Goal: Feedback & Contribution: Contribute content

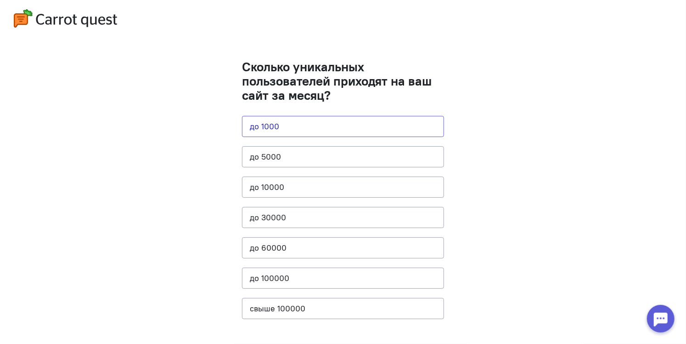
click at [285, 123] on button "до 1000" at bounding box center [343, 126] width 202 height 21
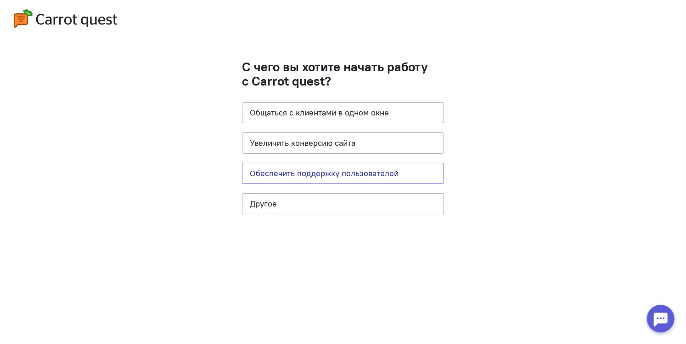
click at [322, 169] on button "Обеспечить поддержку пользователей" at bounding box center [343, 173] width 202 height 21
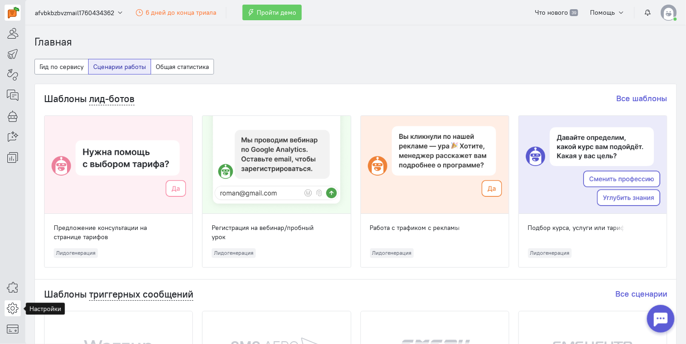
click at [16, 308] on icon at bounding box center [12, 307] width 11 height 11
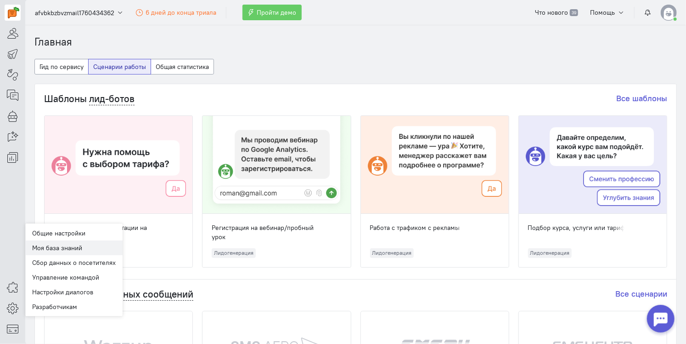
click at [61, 247] on link "Моя база знаний" at bounding box center [73, 247] width 97 height 15
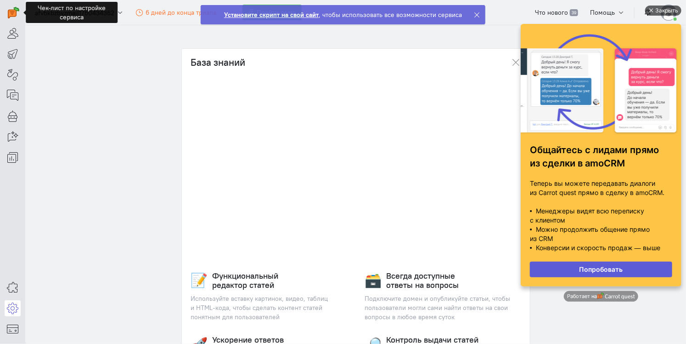
click at [655, 11] on div "Закрыть" at bounding box center [666, 11] width 23 height 10
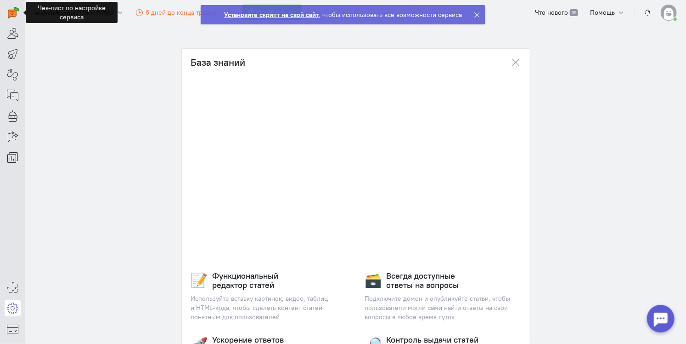
click at [580, 200] on section "База знаний 📝 Функциональный редактор статей Используйте вставку картинок, виде…" at bounding box center [355, 184] width 661 height 318
click at [572, 222] on section "База знаний 📝 Функциональный редактор статей Используйте вставку картинок, виде…" at bounding box center [355, 184] width 661 height 318
click at [475, 15] on icon at bounding box center [477, 14] width 7 height 7
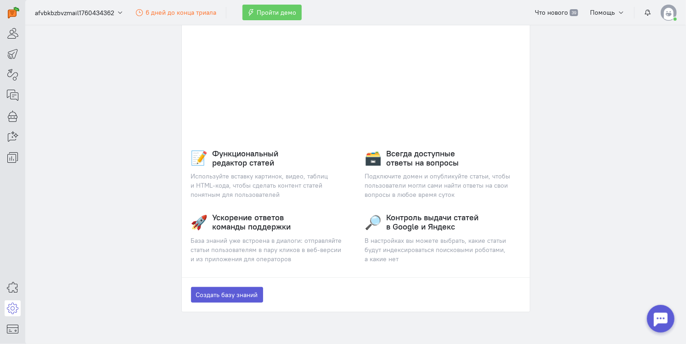
scroll to position [138, 0]
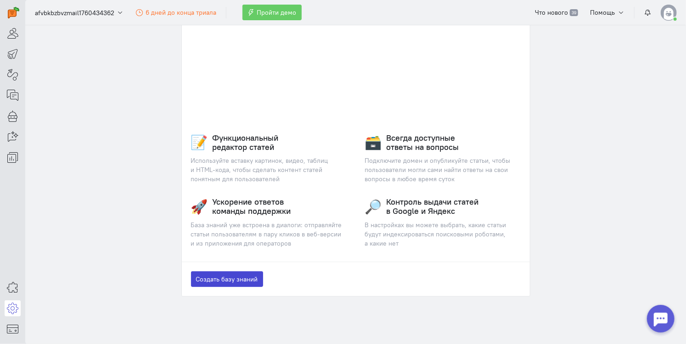
click at [234, 279] on button "Создать базу знаний" at bounding box center [227, 279] width 72 height 16
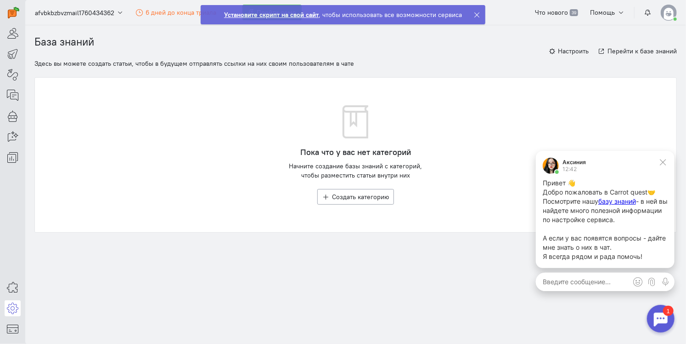
scroll to position [0, 0]
click at [664, 163] on icon at bounding box center [663, 162] width 6 height 6
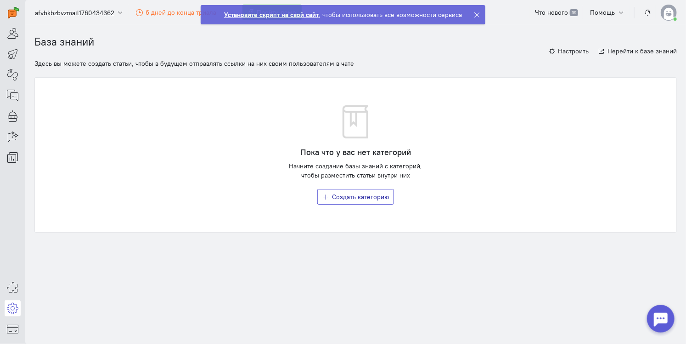
click at [357, 200] on button "Создать категорию" at bounding box center [355, 197] width 77 height 16
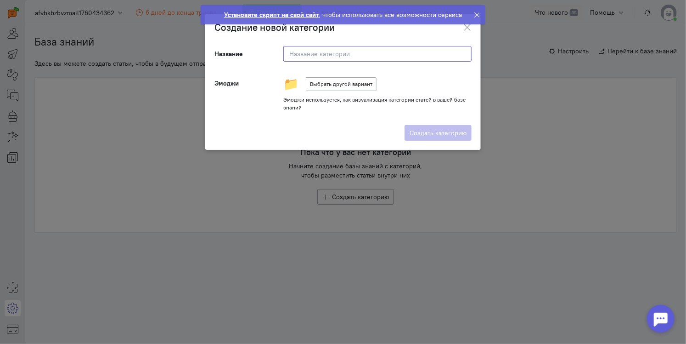
click at [322, 49] on input at bounding box center [377, 54] width 188 height 16
type input "База знаний"
click at [343, 82] on button "Выбрать другой вариант" at bounding box center [341, 84] width 71 height 14
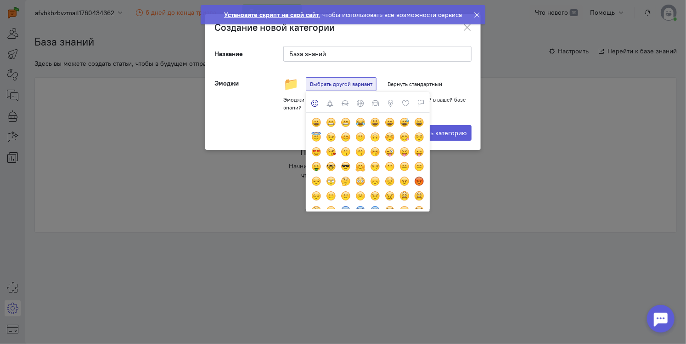
click at [260, 119] on div "Создать категорию" at bounding box center [343, 133] width 276 height 34
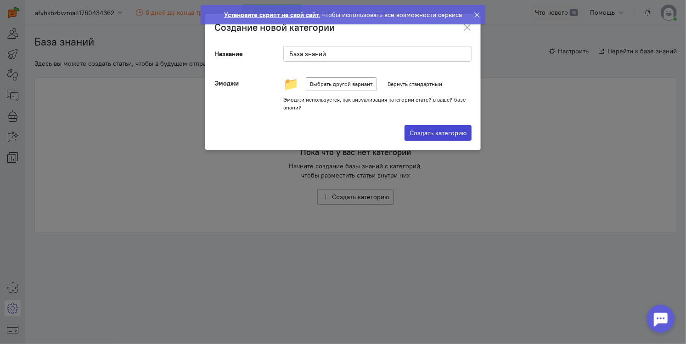
click at [436, 131] on label "Создать категорию" at bounding box center [438, 133] width 67 height 16
click at [0, 0] on input "Создать категорию" at bounding box center [0, 0] width 0 height 0
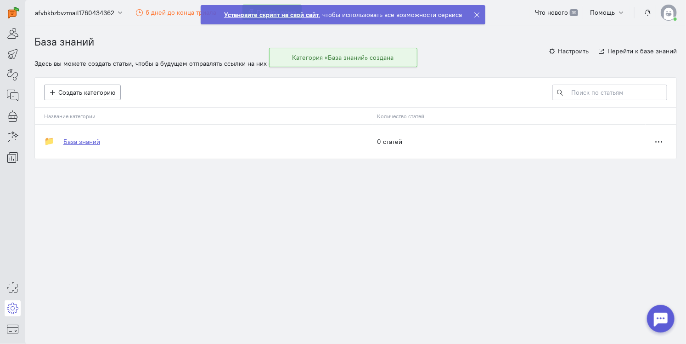
click at [76, 142] on link "База знаний" at bounding box center [81, 141] width 37 height 9
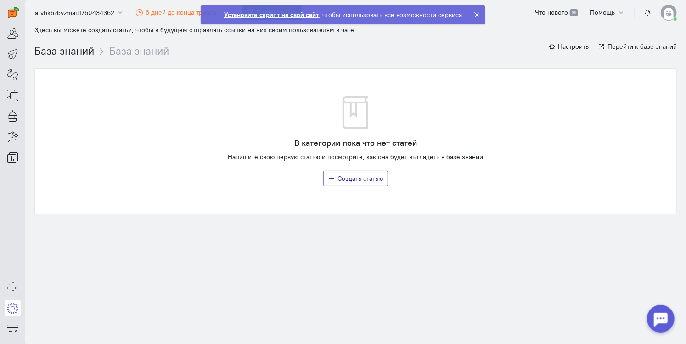
click at [369, 180] on span "Создать статью" at bounding box center [360, 178] width 45 height 8
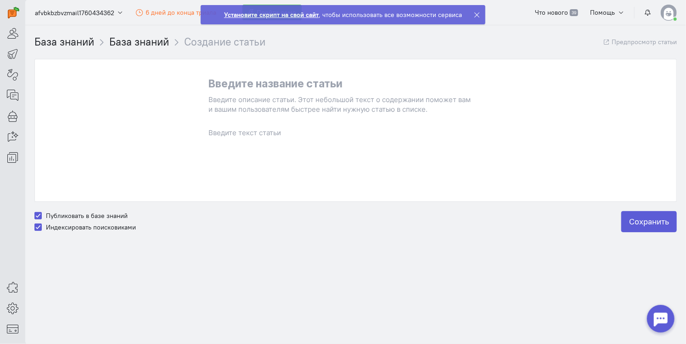
click at [271, 85] on p at bounding box center [356, 84] width 294 height 12
click at [46, 224] on label "Индексировать поисковиками" at bounding box center [91, 226] width 90 height 9
click at [40, 224] on input "Индексировать поисковиками" at bounding box center [37, 226] width 7 height 8
checkbox input "false"
click at [289, 80] on p at bounding box center [356, 84] width 294 height 12
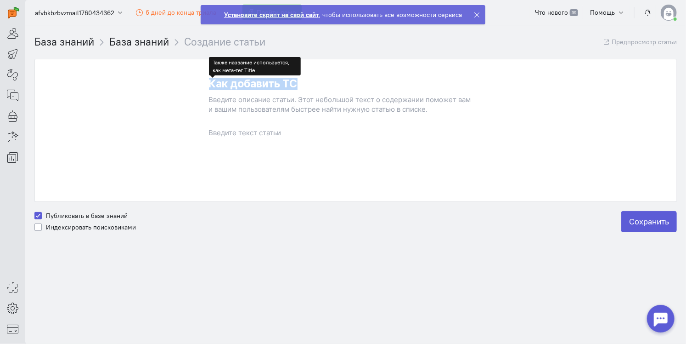
click at [209, 83] on p "Как добавить ТС" at bounding box center [356, 84] width 294 height 12
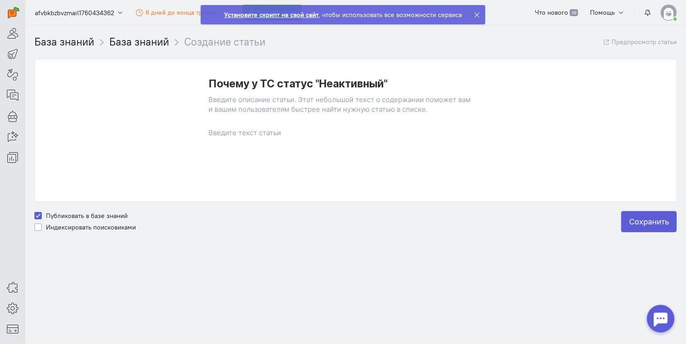
click at [236, 108] on cq-editor-wrapper at bounding box center [356, 104] width 294 height 19
click at [254, 128] on p at bounding box center [356, 133] width 294 height 10
click at [234, 136] on p at bounding box center [356, 133] width 294 height 10
click at [243, 102] on p at bounding box center [356, 100] width 294 height 10
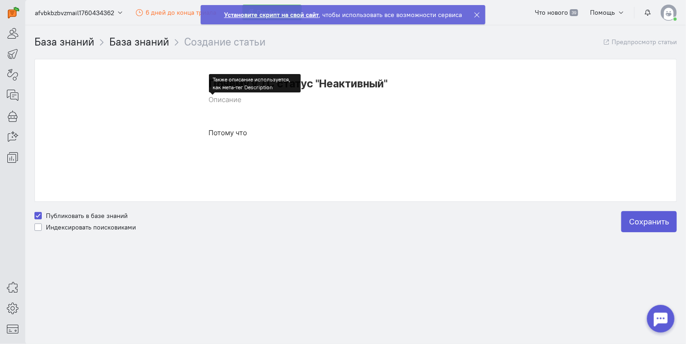
click at [284, 173] on div "Потому что" at bounding box center [356, 151] width 294 height 46
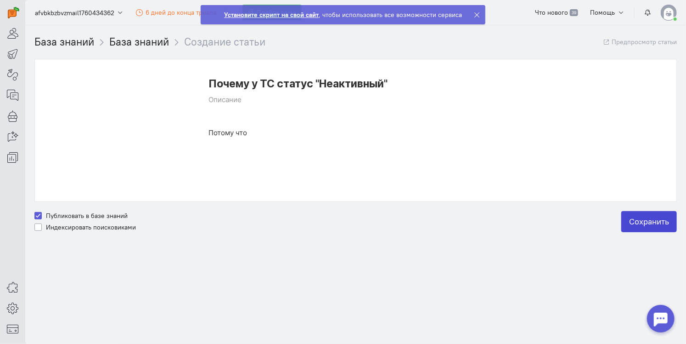
click at [655, 217] on label "Сохранить" at bounding box center [650, 221] width 56 height 21
click at [0, 0] on input "Сохранить" at bounding box center [0, 0] width 0 height 0
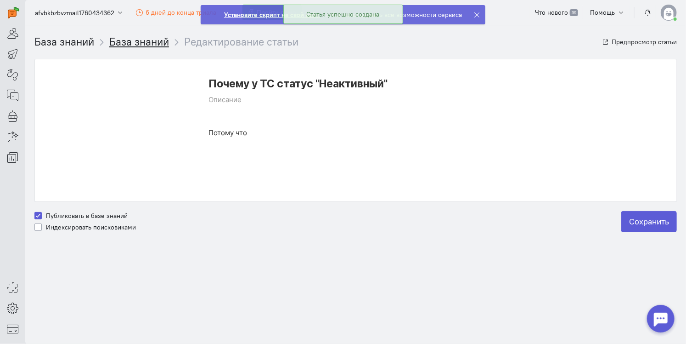
click at [141, 39] on link "База знаний" at bounding box center [139, 41] width 60 height 13
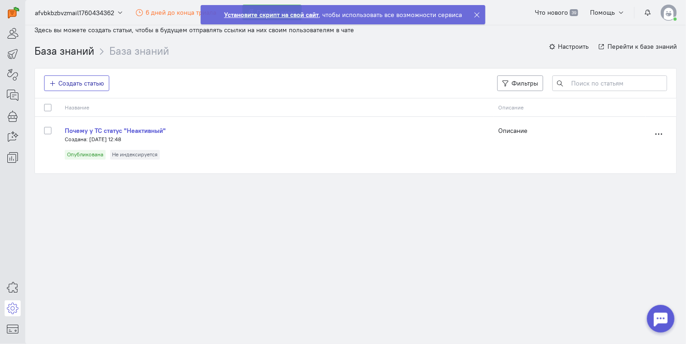
click at [87, 83] on span "Создать статью" at bounding box center [81, 83] width 45 height 8
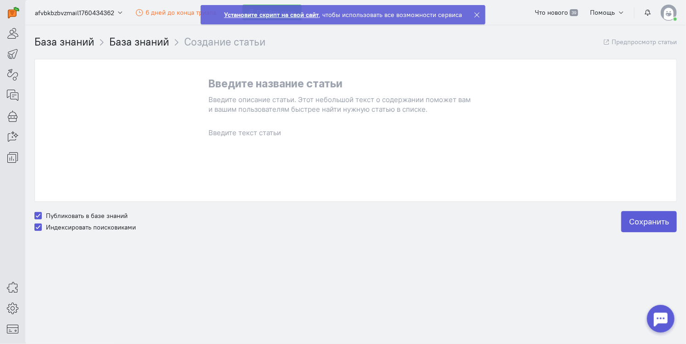
click at [278, 84] on p at bounding box center [356, 84] width 294 height 12
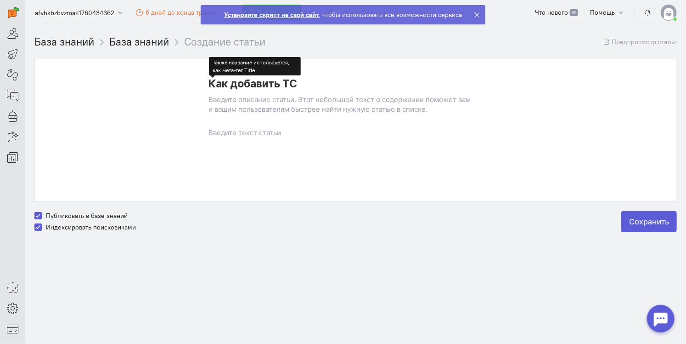
click at [279, 99] on p at bounding box center [356, 100] width 294 height 10
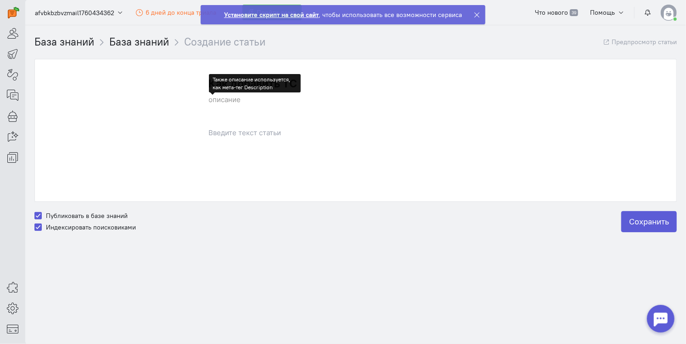
click at [263, 136] on p at bounding box center [356, 133] width 294 height 10
click at [46, 230] on label "Индексировать поисковиками" at bounding box center [91, 226] width 90 height 9
click at [38, 230] on input "Индексировать поисковиками" at bounding box center [37, 226] width 7 height 8
checkbox input "false"
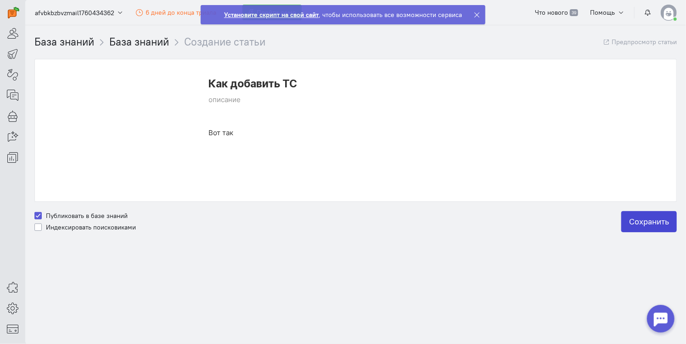
click at [636, 225] on label "Сохранить" at bounding box center [650, 221] width 56 height 21
click at [0, 0] on input "Сохранить" at bounding box center [0, 0] width 0 height 0
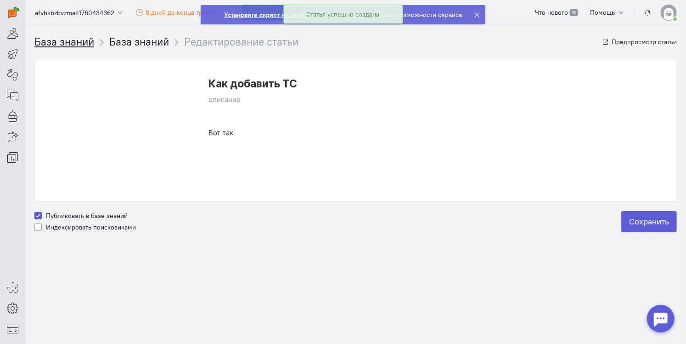
click at [60, 44] on link "База знаний" at bounding box center [64, 41] width 60 height 13
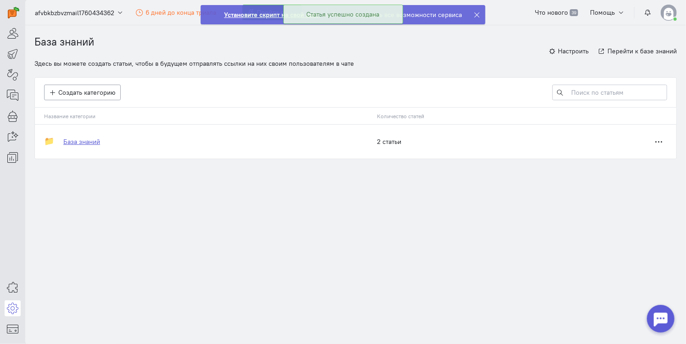
click at [87, 142] on link "База знаний" at bounding box center [81, 141] width 37 height 9
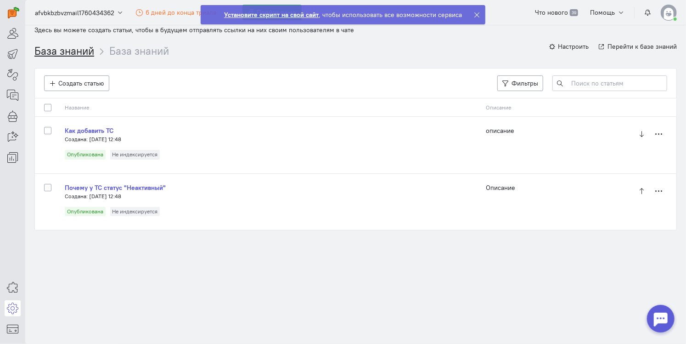
click at [76, 51] on link "База знаний" at bounding box center [64, 50] width 60 height 13
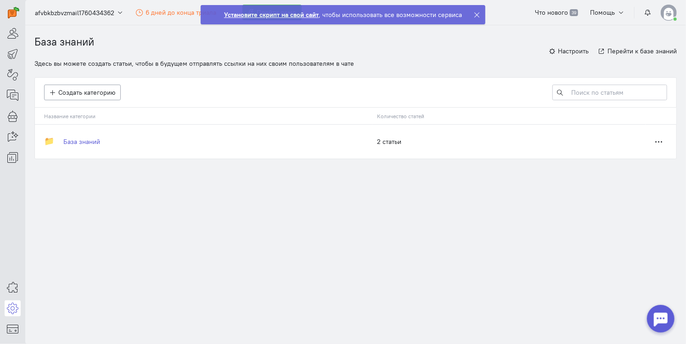
click at [661, 323] on div at bounding box center [661, 318] width 28 height 28
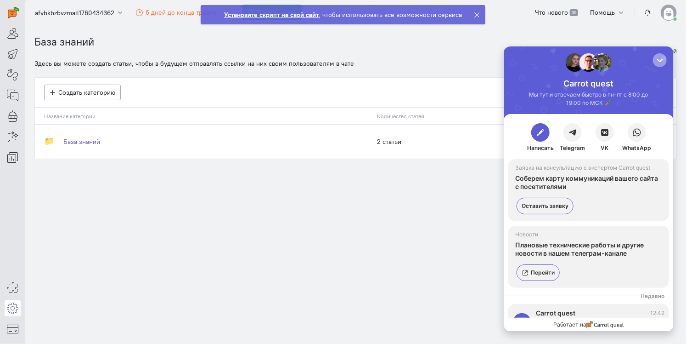
click at [659, 60] on div "button" at bounding box center [659, 59] width 9 height 9
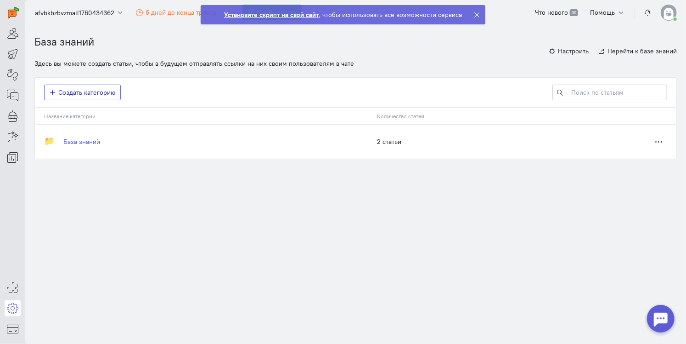
click at [99, 92] on span "Создать категорию" at bounding box center [87, 92] width 57 height 8
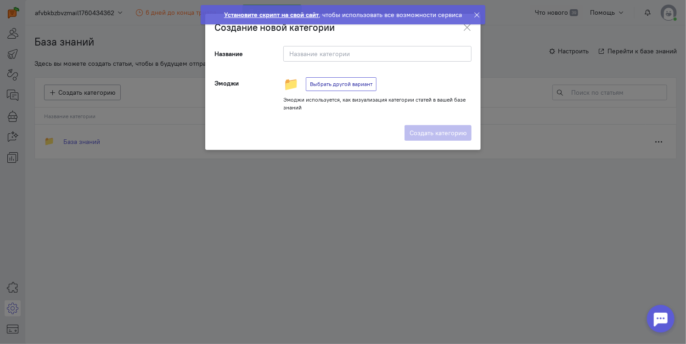
click at [334, 83] on button "Выбрать другой вариант" at bounding box center [341, 84] width 71 height 14
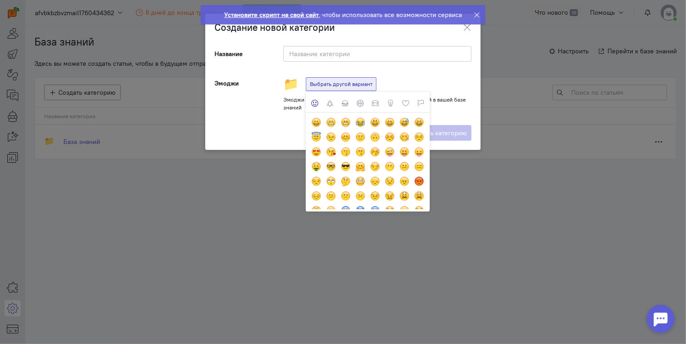
click at [380, 102] on label at bounding box center [375, 103] width 15 height 18
click at [0, 0] on input "radio" at bounding box center [0, 0] width 0 height 0
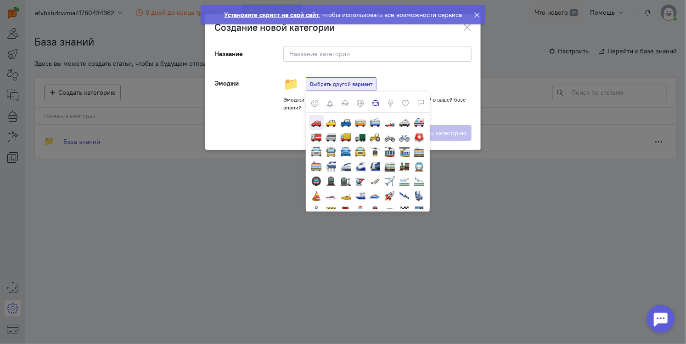
click at [318, 125] on div at bounding box center [317, 122] width 10 height 10
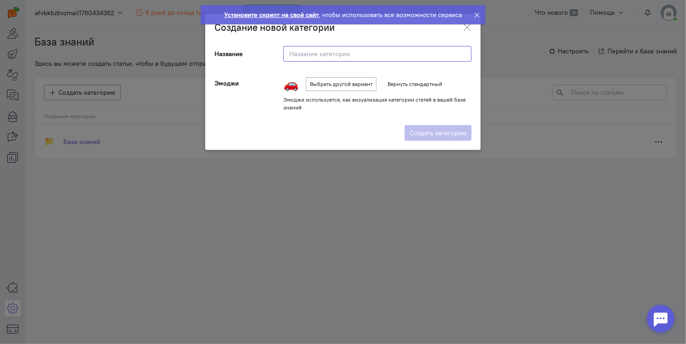
click at [337, 50] on input at bounding box center [377, 54] width 188 height 16
type input "Раздел "Транспорт""
click at [425, 132] on label "Создать категорию" at bounding box center [438, 133] width 67 height 16
click at [0, 0] on input "Создать категорию" at bounding box center [0, 0] width 0 height 0
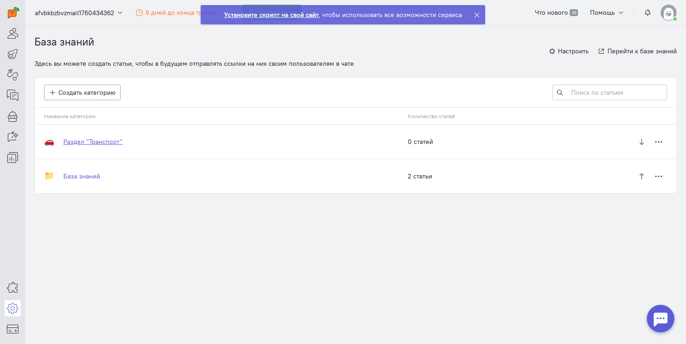
click at [114, 140] on link "Раздел "Транспорт"" at bounding box center [92, 141] width 59 height 9
click at [87, 175] on link "База знаний" at bounding box center [81, 175] width 37 height 9
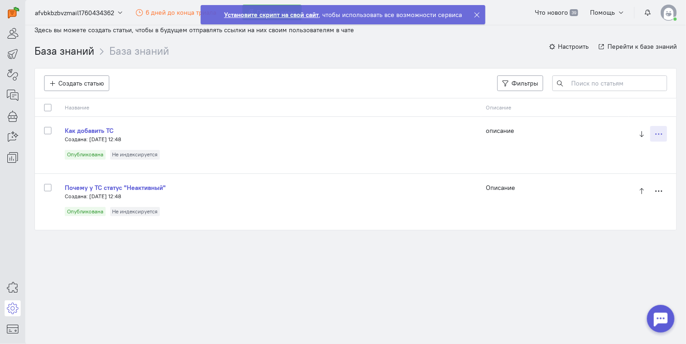
click at [656, 135] on icon "button" at bounding box center [659, 133] width 7 height 7
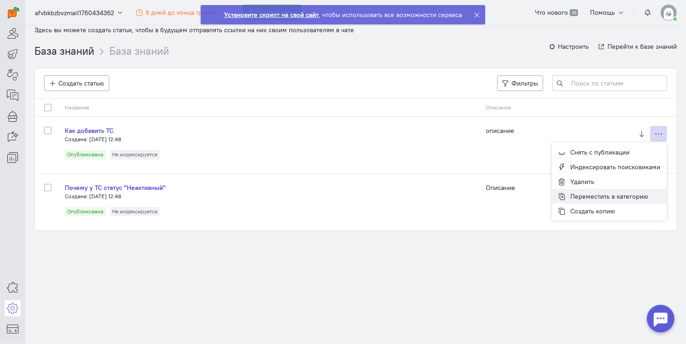
click at [587, 199] on span "Переместить в категорию" at bounding box center [610, 196] width 78 height 8
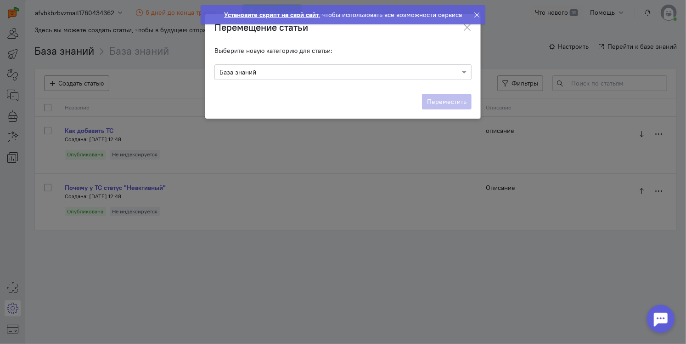
click at [261, 74] on input "text" at bounding box center [334, 71] width 229 height 9
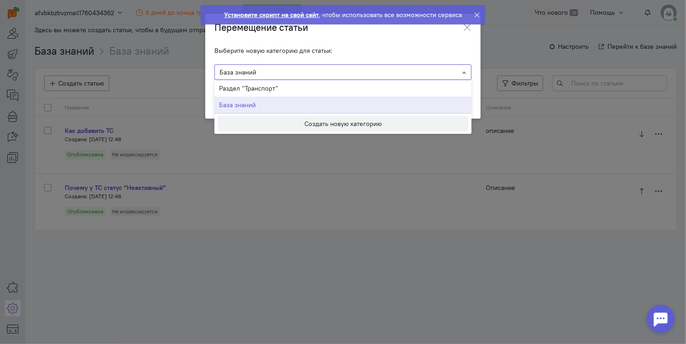
click at [259, 91] on span "Раздел "Транспорт"" at bounding box center [248, 88] width 59 height 8
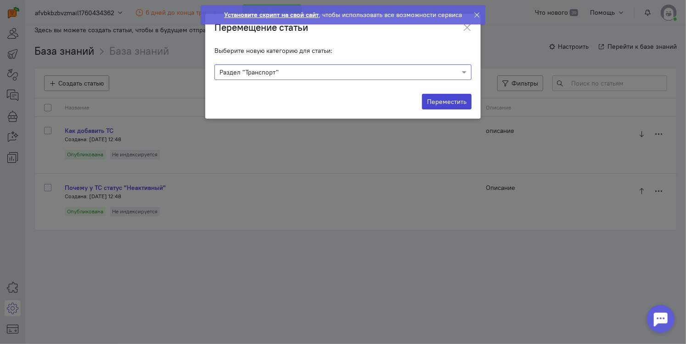
click at [457, 99] on button "Переместить" at bounding box center [447, 102] width 50 height 16
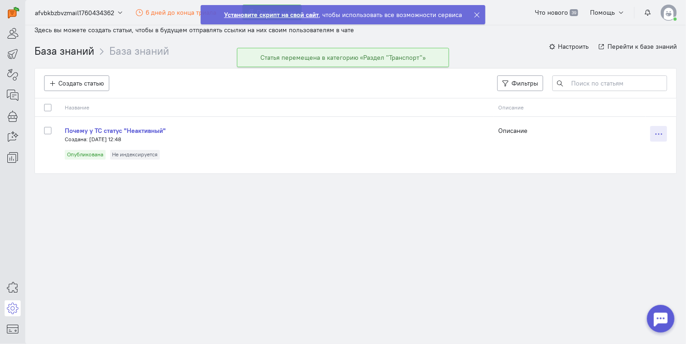
click at [663, 136] on button "button" at bounding box center [659, 134] width 17 height 16
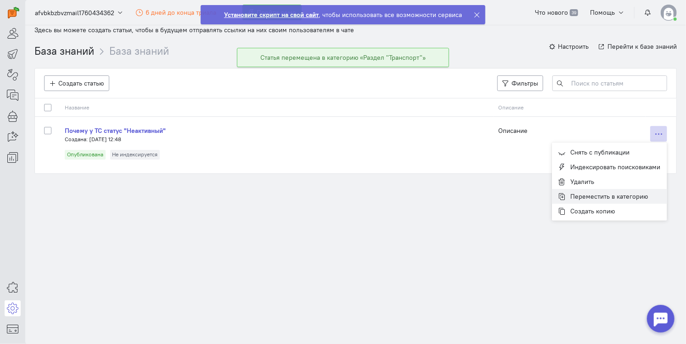
click at [607, 196] on span "Переместить в категорию" at bounding box center [610, 196] width 78 height 8
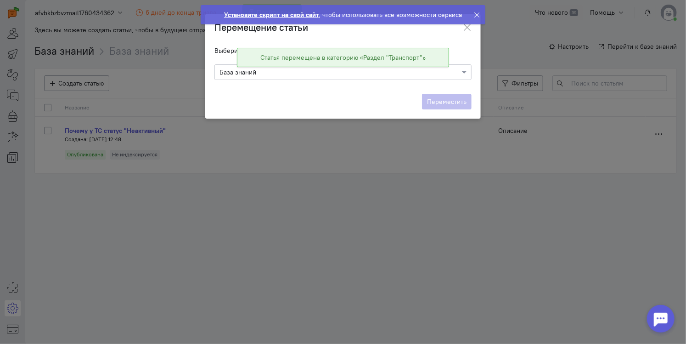
click at [266, 78] on div "× База знаний" at bounding box center [343, 72] width 257 height 16
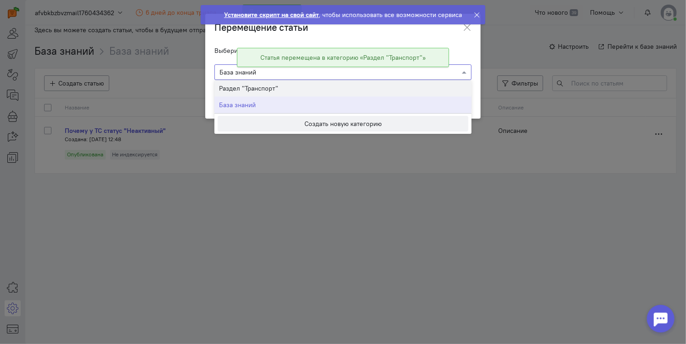
click at [267, 86] on span "Раздел "Транспорт"" at bounding box center [248, 88] width 59 height 8
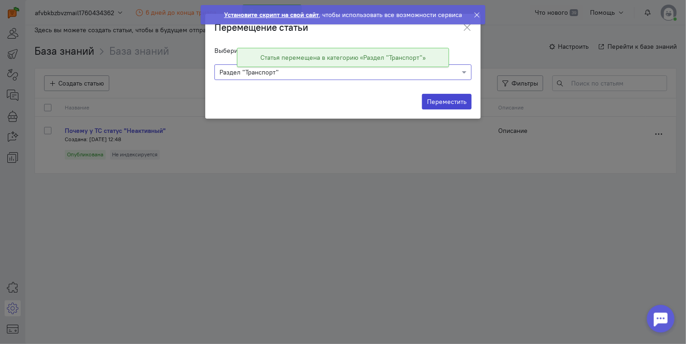
click at [464, 97] on button "Переместить" at bounding box center [447, 102] width 50 height 16
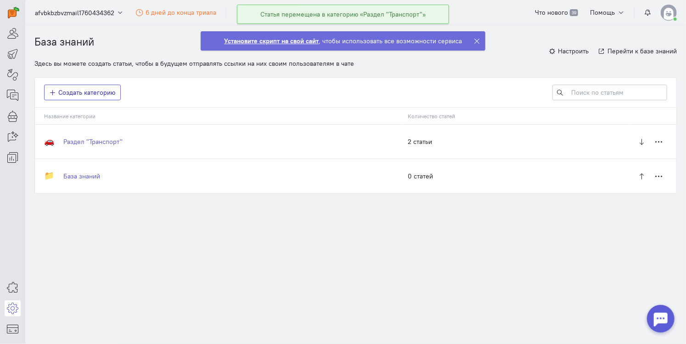
click at [91, 90] on span "Создать категорию" at bounding box center [87, 92] width 57 height 8
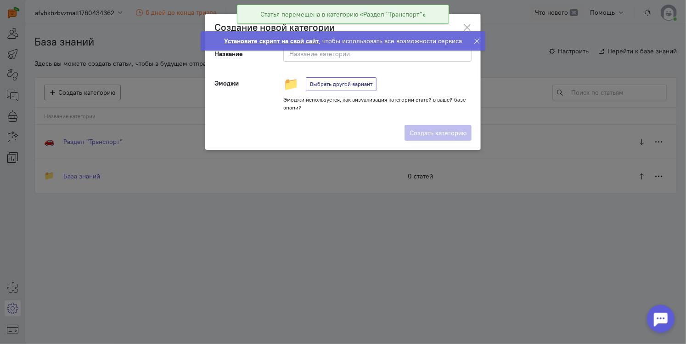
click at [337, 81] on button "Выбрать другой вариант" at bounding box center [341, 84] width 71 height 14
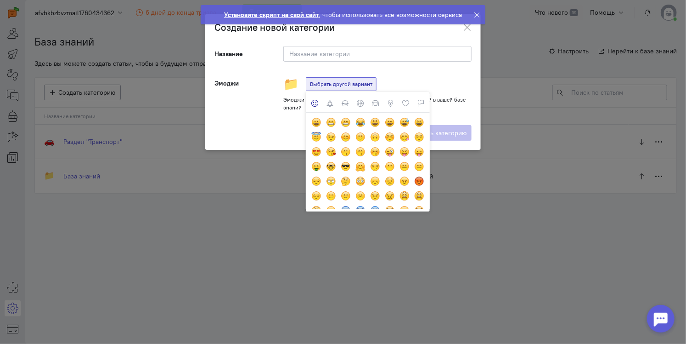
click at [378, 105] on div at bounding box center [375, 103] width 7 height 7
click at [0, 0] on input "radio" at bounding box center [0, 0] width 0 height 0
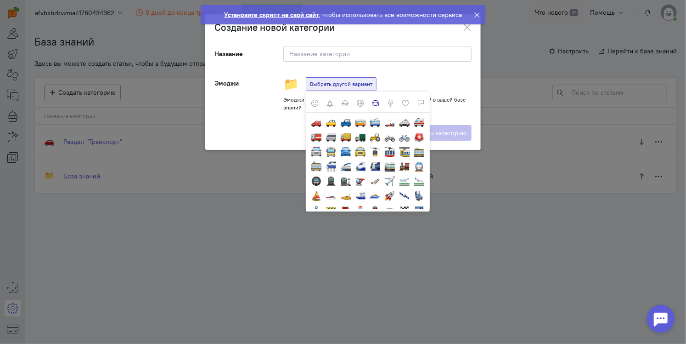
click at [361, 105] on div at bounding box center [360, 103] width 7 height 7
click at [0, 0] on input "radio" at bounding box center [0, 0] width 0 height 0
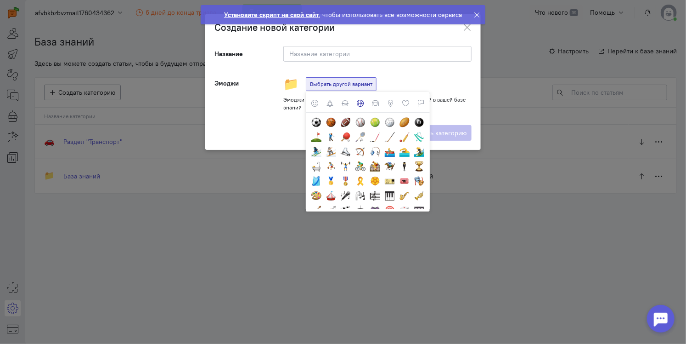
click at [407, 103] on div at bounding box center [405, 103] width 7 height 7
click at [0, 0] on input "radio" at bounding box center [0, 0] width 0 height 0
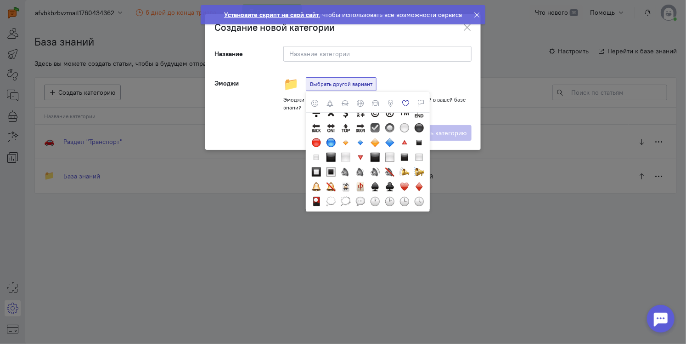
scroll to position [408, 0]
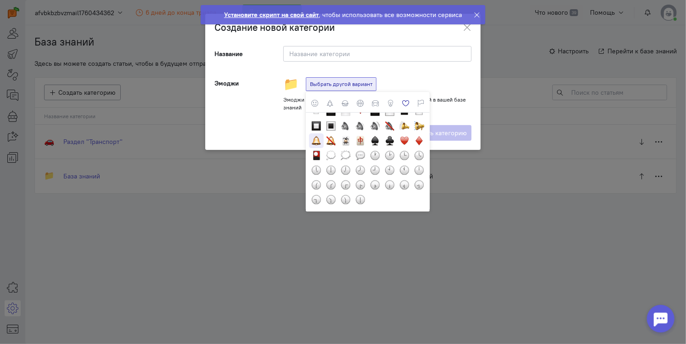
click at [316, 139] on div at bounding box center [317, 141] width 10 height 10
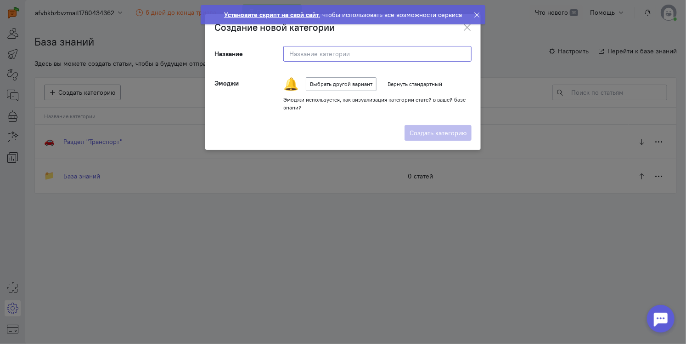
click at [308, 59] on input at bounding box center [377, 54] width 188 height 16
type input "Раздел "Штрафы""
click at [428, 127] on label "Создать категорию" at bounding box center [438, 133] width 67 height 16
click at [0, 0] on input "Создать категорию" at bounding box center [0, 0] width 0 height 0
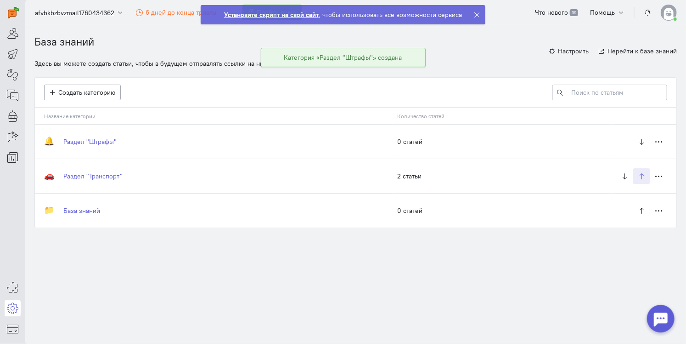
click at [642, 175] on icon at bounding box center [642, 176] width 7 height 7
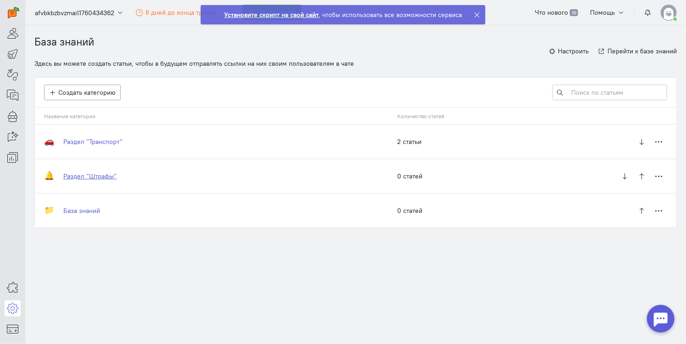
click at [105, 174] on link "Раздел "Штрафы"" at bounding box center [89, 175] width 53 height 9
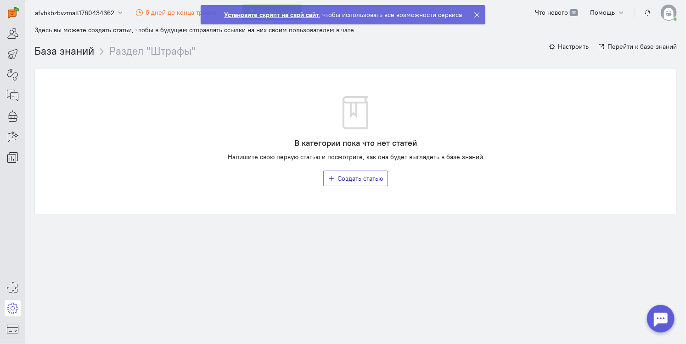
click at [360, 181] on span "Создать статью" at bounding box center [360, 178] width 45 height 8
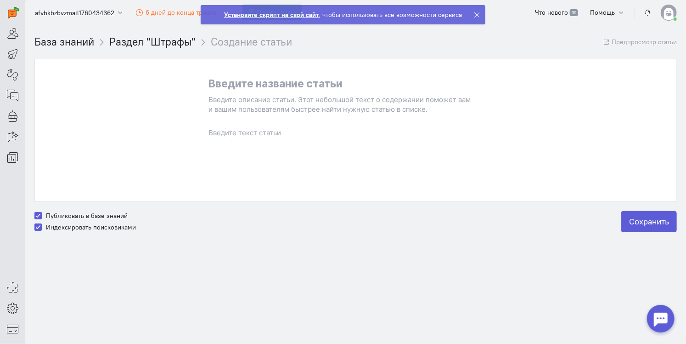
click at [256, 83] on p at bounding box center [356, 84] width 294 height 12
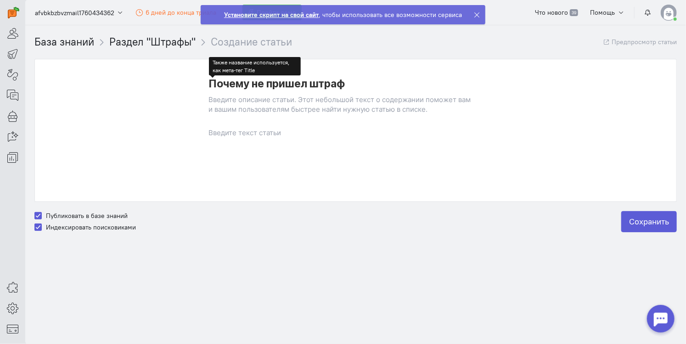
click at [247, 138] on div at bounding box center [356, 151] width 294 height 46
click at [46, 224] on label "Индексировать поисковиками" at bounding box center [91, 226] width 90 height 9
click at [40, 224] on input "Индексировать поисковиками" at bounding box center [37, 226] width 7 height 8
checkbox input "false"
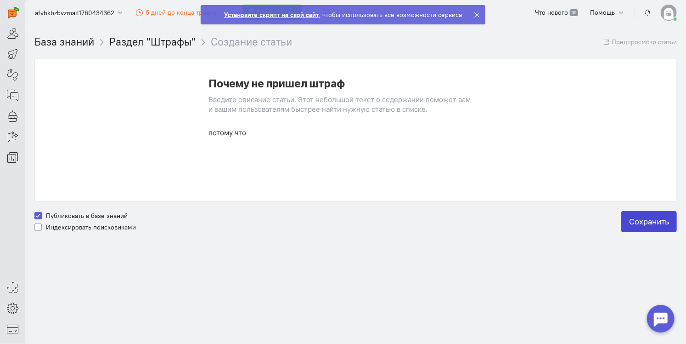
click at [639, 222] on label "Сохранить" at bounding box center [650, 221] width 56 height 21
click at [0, 0] on input "Сохранить" at bounding box center [0, 0] width 0 height 0
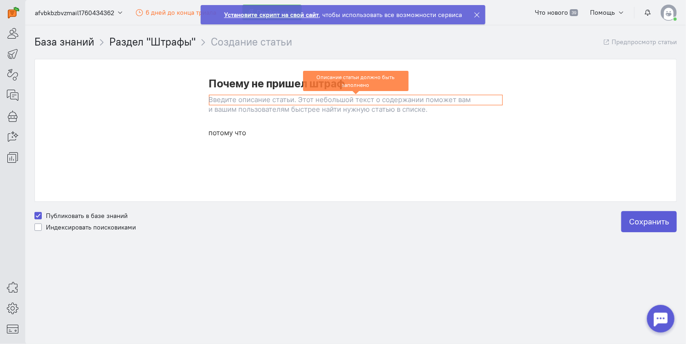
click at [271, 107] on cq-editor-wrapper at bounding box center [356, 104] width 294 height 19
click at [266, 99] on p at bounding box center [356, 100] width 293 height 10
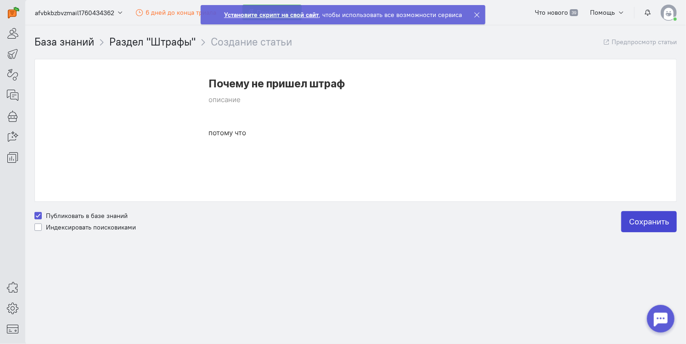
click at [635, 221] on label "Сохранить" at bounding box center [650, 221] width 56 height 21
click at [0, 0] on input "Сохранить" at bounding box center [0, 0] width 0 height 0
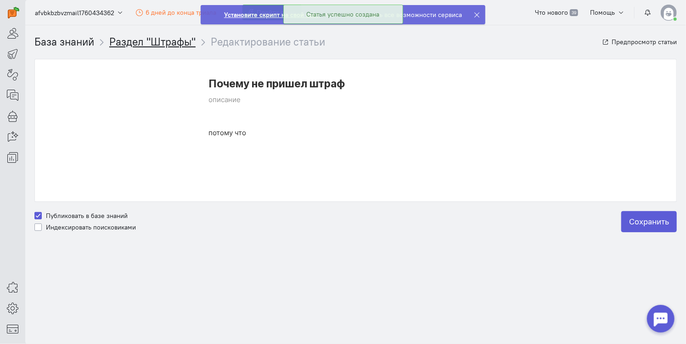
click at [157, 42] on link "Раздел "Штрафы"" at bounding box center [152, 41] width 86 height 13
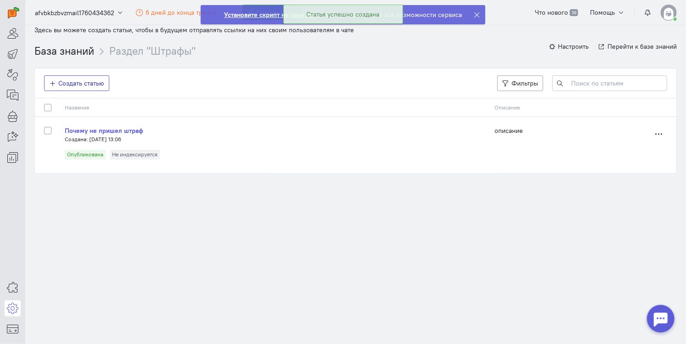
click at [80, 83] on span "Создать статью" at bounding box center [81, 83] width 45 height 8
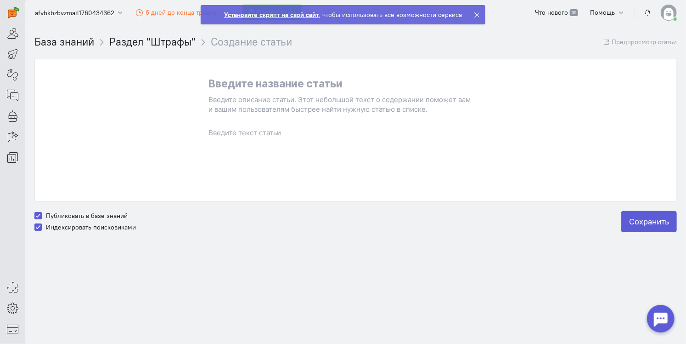
click at [283, 90] on p at bounding box center [356, 84] width 294 height 12
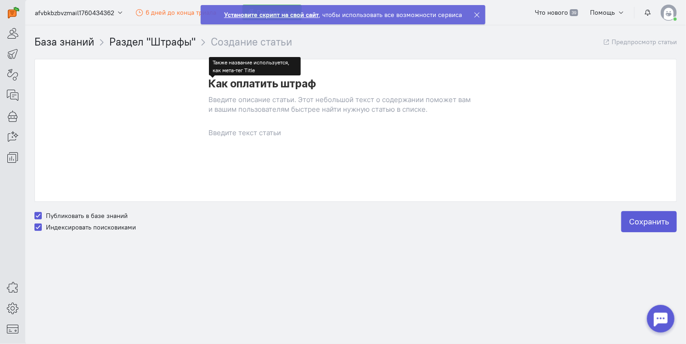
click at [270, 101] on p at bounding box center [356, 100] width 294 height 10
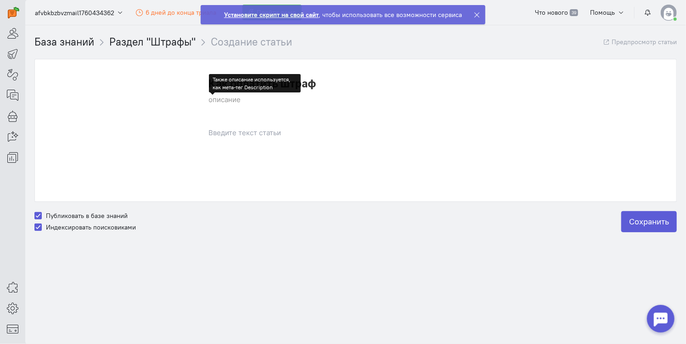
click at [260, 136] on p at bounding box center [356, 133] width 294 height 10
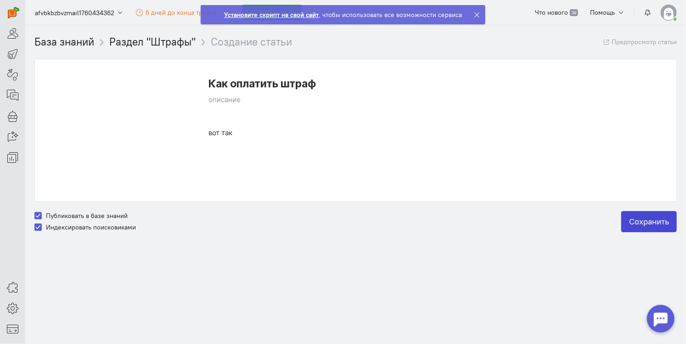
click at [631, 231] on label "Сохранить" at bounding box center [650, 221] width 56 height 21
click at [0, 0] on input "Сохранить" at bounding box center [0, 0] width 0 height 0
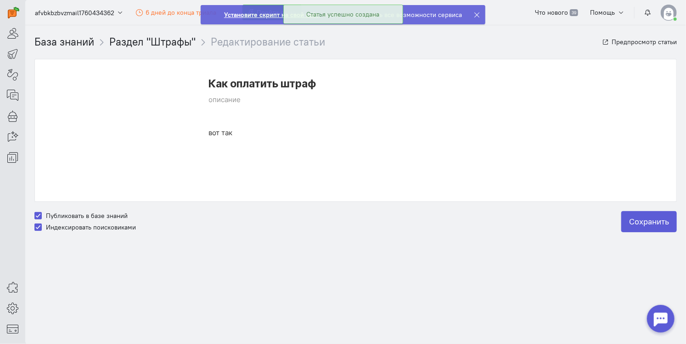
click at [46, 226] on label "Индексировать поисковиками" at bounding box center [91, 226] width 90 height 9
click at [38, 226] on input "Индексировать поисковиками" at bounding box center [37, 226] width 7 height 8
checkbox input "false"
click at [662, 225] on label "Сохранить" at bounding box center [650, 221] width 56 height 21
click at [0, 0] on input "Сохранить" at bounding box center [0, 0] width 0 height 0
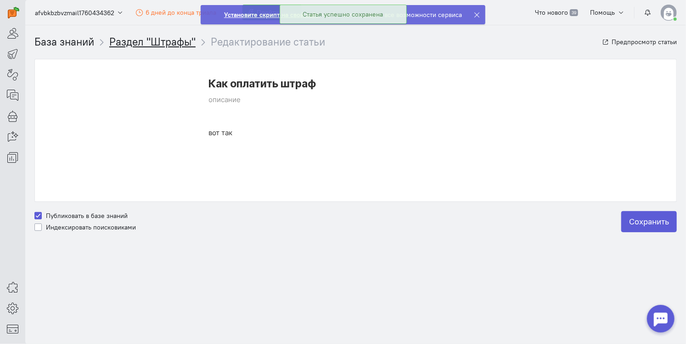
click at [146, 40] on link "Раздел "Штрафы"" at bounding box center [152, 41] width 86 height 13
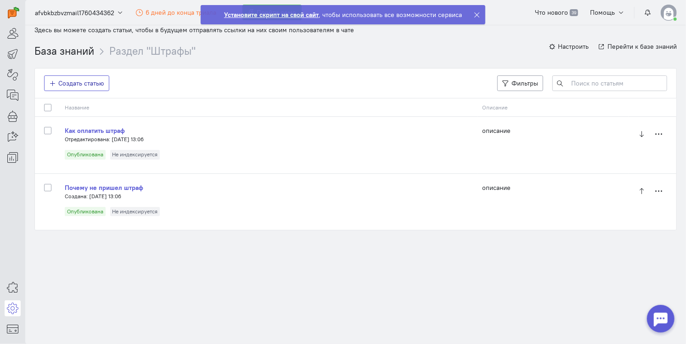
click at [80, 81] on span "Создать статью" at bounding box center [81, 83] width 45 height 8
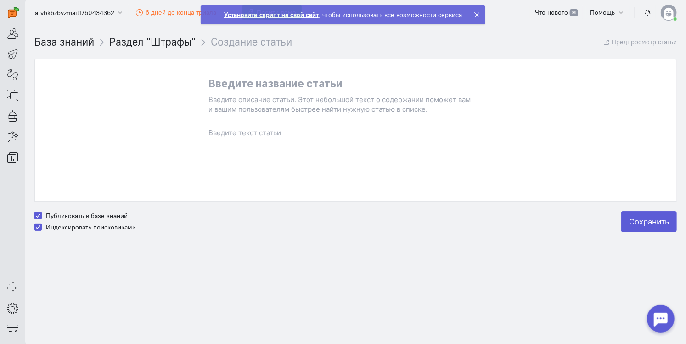
click at [249, 147] on div at bounding box center [356, 151] width 294 height 46
click at [475, 15] on icon at bounding box center [477, 14] width 7 height 7
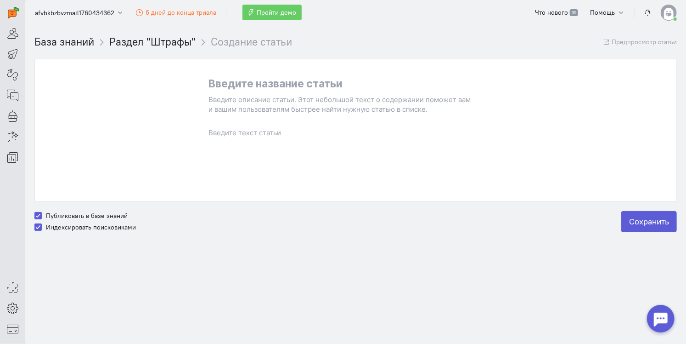
click at [225, 138] on div at bounding box center [356, 151] width 294 height 46
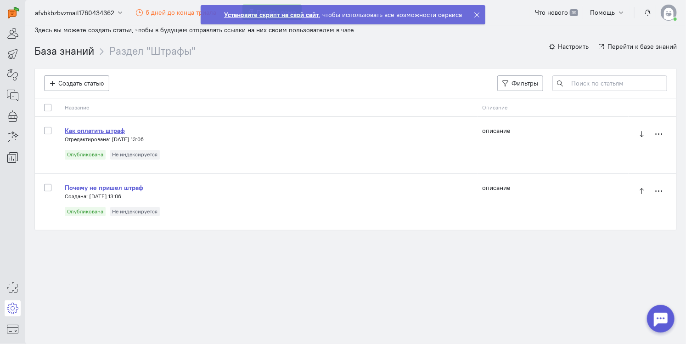
click at [93, 131] on b "Как оплатить штраф" at bounding box center [95, 130] width 60 height 8
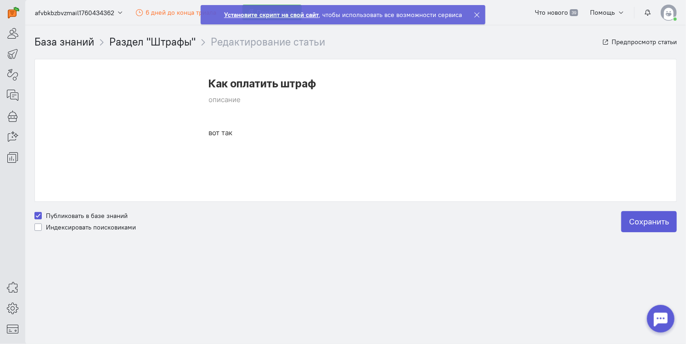
click at [242, 132] on p "вот так" at bounding box center [356, 133] width 294 height 10
click at [243, 139] on div "вот так" at bounding box center [356, 151] width 294 height 46
click at [238, 130] on p "вот так" at bounding box center [356, 133] width 294 height 10
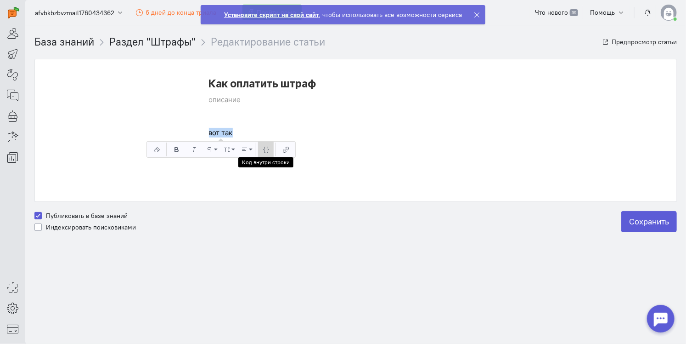
click at [267, 151] on icon "button" at bounding box center [266, 149] width 6 height 6
click at [249, 133] on p "вот так" at bounding box center [356, 133] width 294 height 10
click at [231, 133] on p "вот так" at bounding box center [356, 133] width 294 height 10
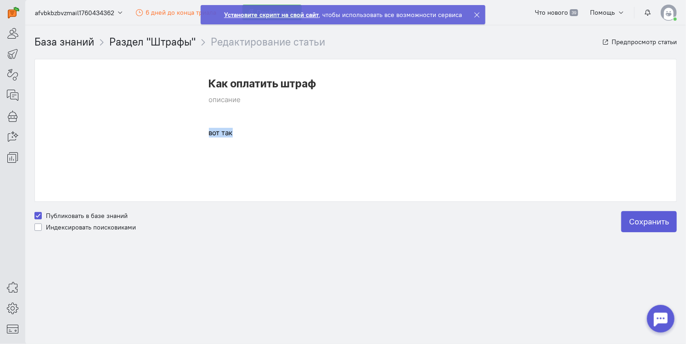
click at [231, 133] on p "вот так" at bounding box center [356, 133] width 294 height 10
click at [239, 131] on p "вот так" at bounding box center [356, 133] width 294 height 10
